Goal: Information Seeking & Learning: Learn about a topic

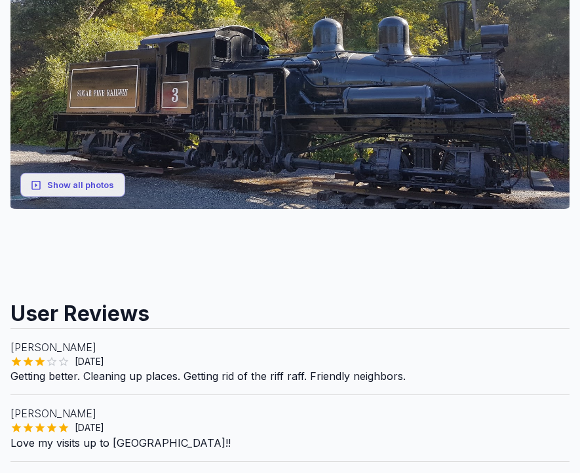
scroll to position [284, 0]
click at [68, 189] on button "Show all photos" at bounding box center [72, 185] width 105 height 24
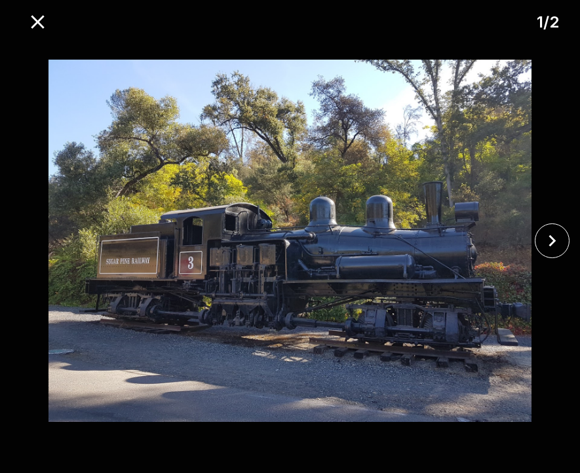
click at [543, 252] on icon "close" at bounding box center [552, 240] width 23 height 23
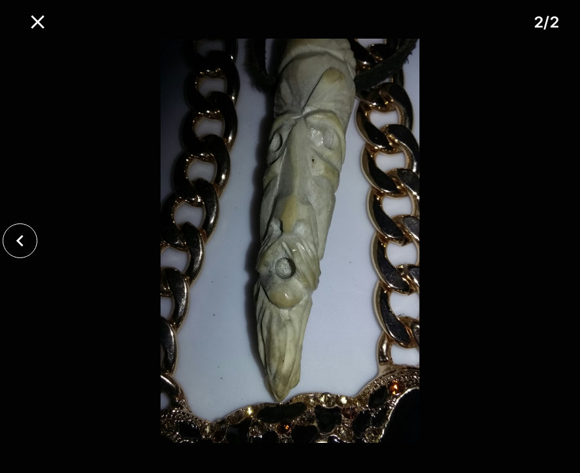
click at [551, 263] on div at bounding box center [290, 241] width 580 height 404
click at [19, 247] on icon "close" at bounding box center [19, 241] width 7 height 12
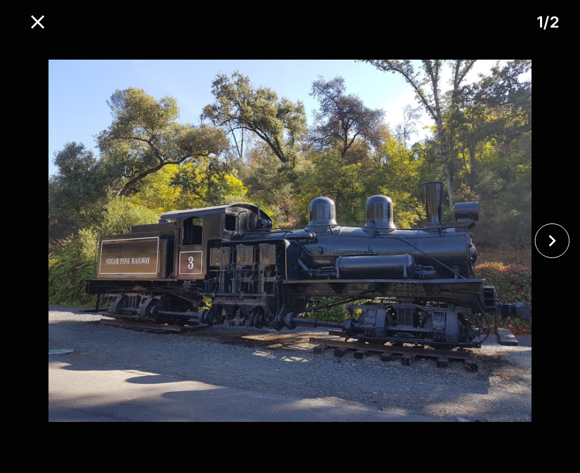
scroll to position [0, 16]
click at [37, 25] on icon "close" at bounding box center [37, 21] width 23 height 23
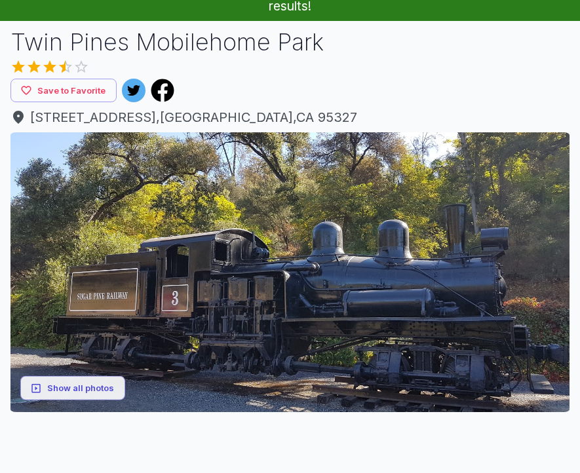
scroll to position [0, 0]
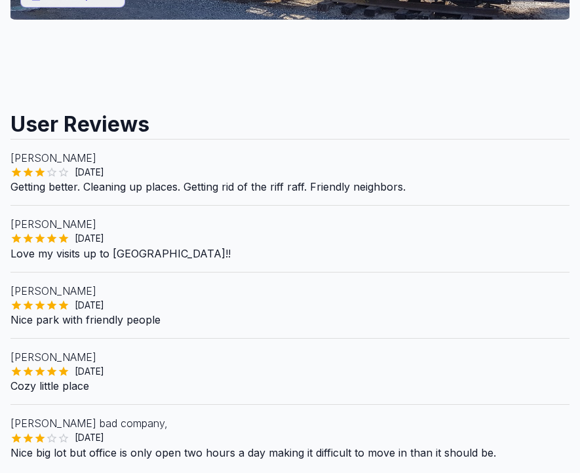
scroll to position [474, 0]
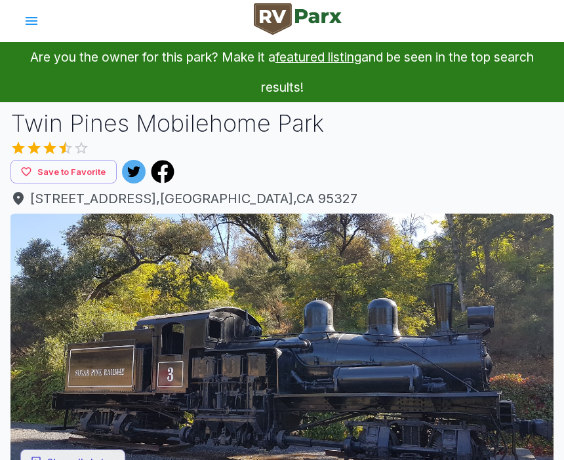
click at [28, 24] on icon "account of current user" at bounding box center [32, 21] width 12 height 8
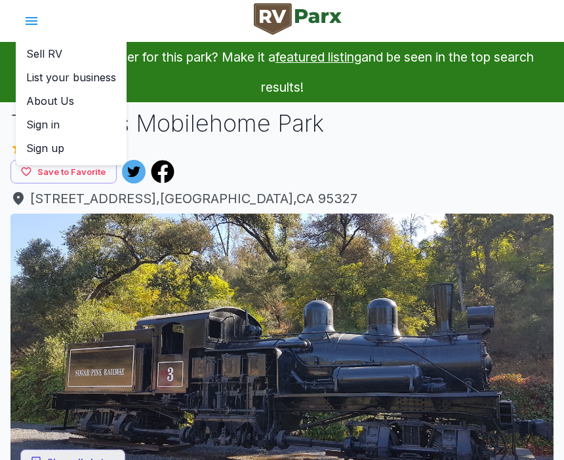
click at [389, 137] on div at bounding box center [282, 230] width 564 height 460
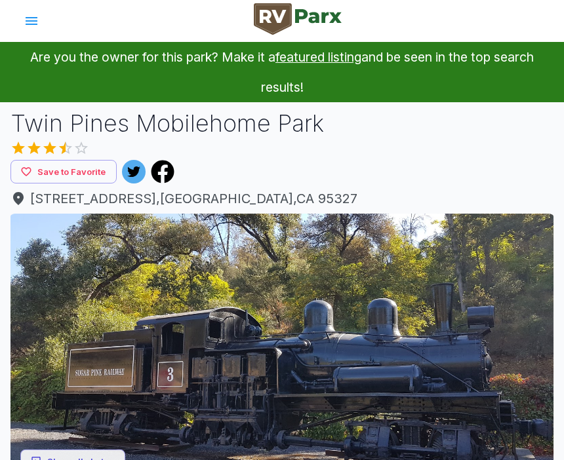
click at [366, 89] on p "Are you the owner for this park? Make it a featured listing and be seen in the …" at bounding box center [282, 72] width 532 height 60
